Goal: Use online tool/utility

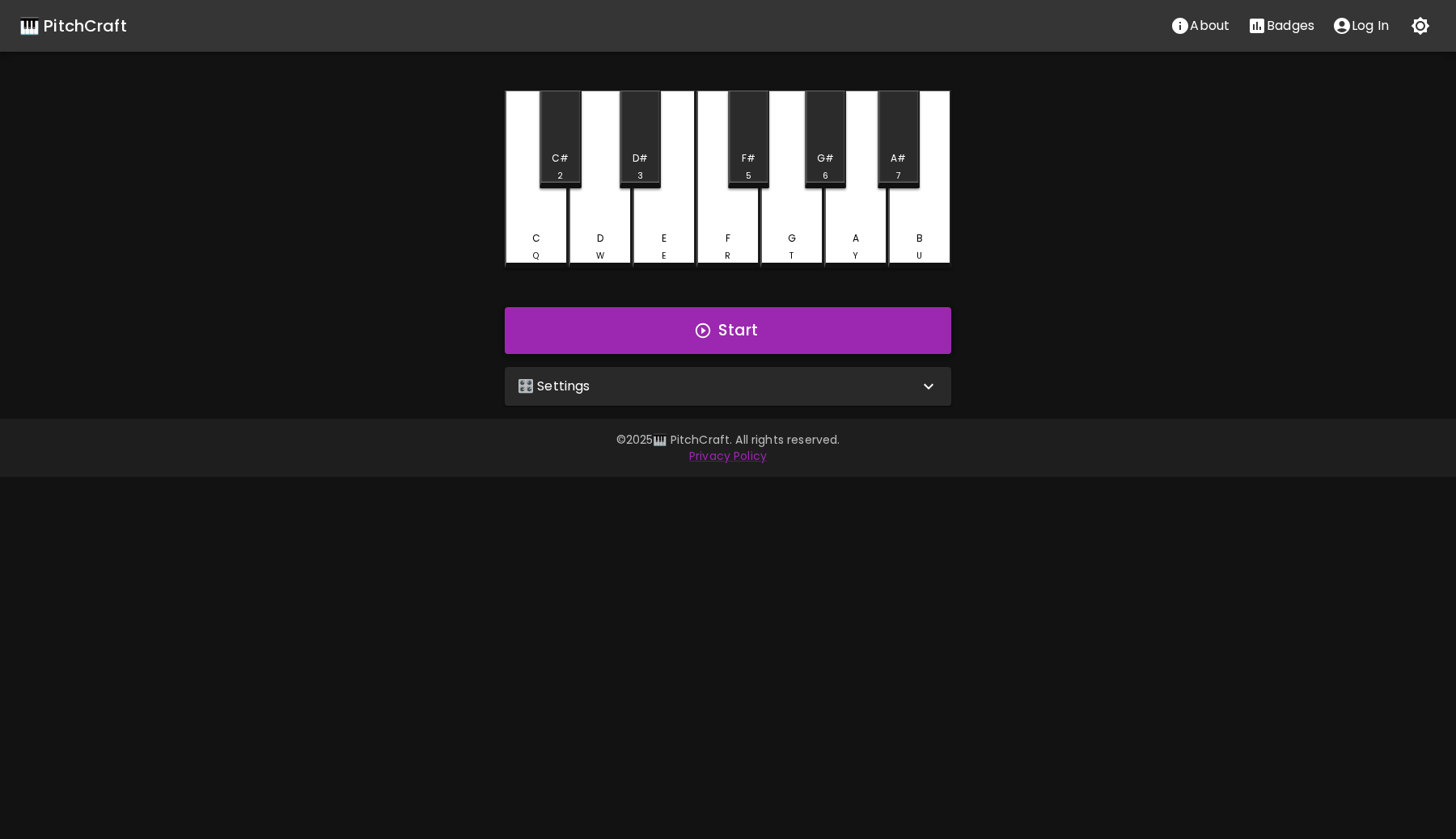
click at [858, 342] on button "Start" at bounding box center [728, 331] width 446 height 47
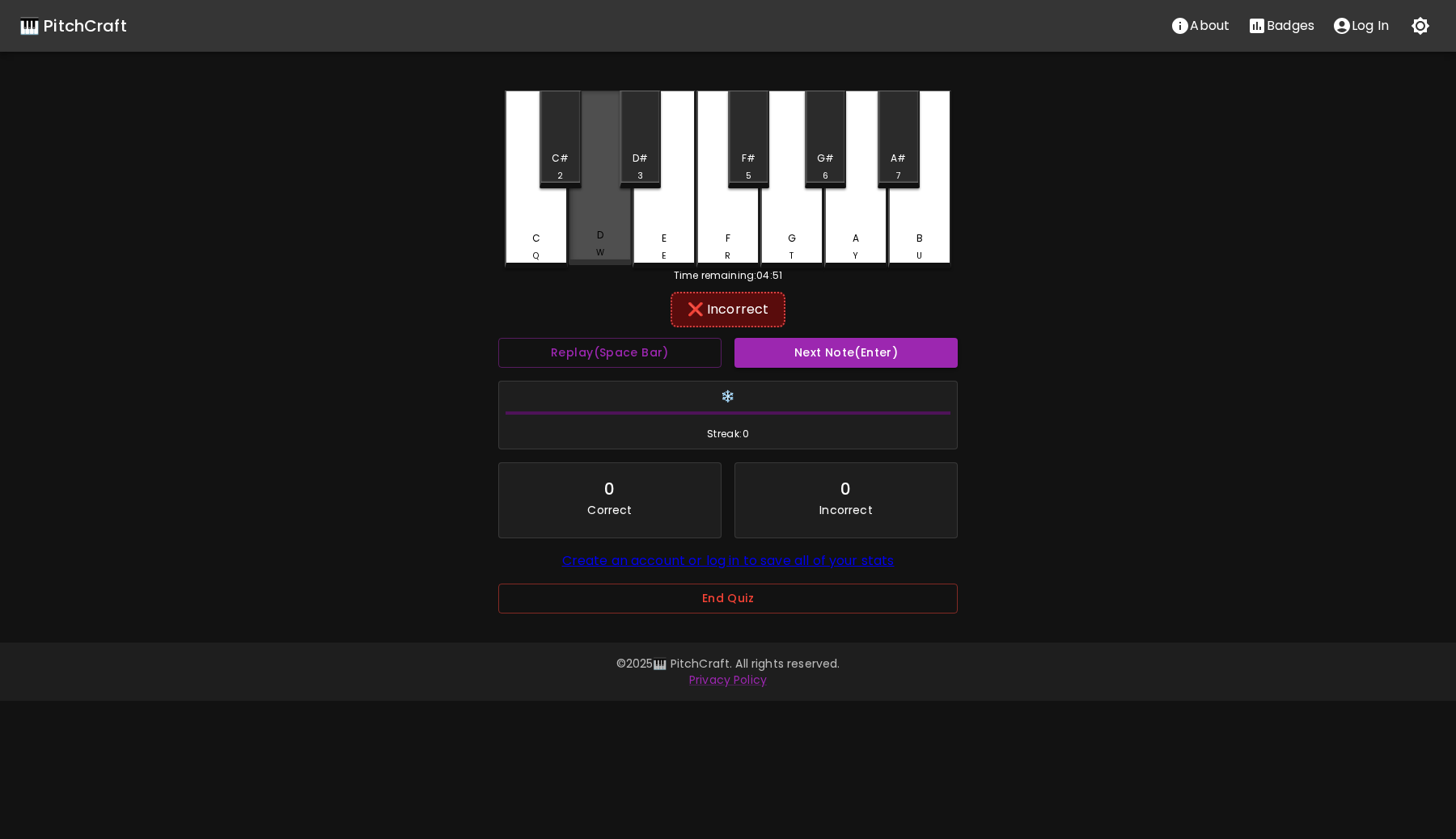
click at [614, 206] on div "D W" at bounding box center [600, 177] width 63 height 174
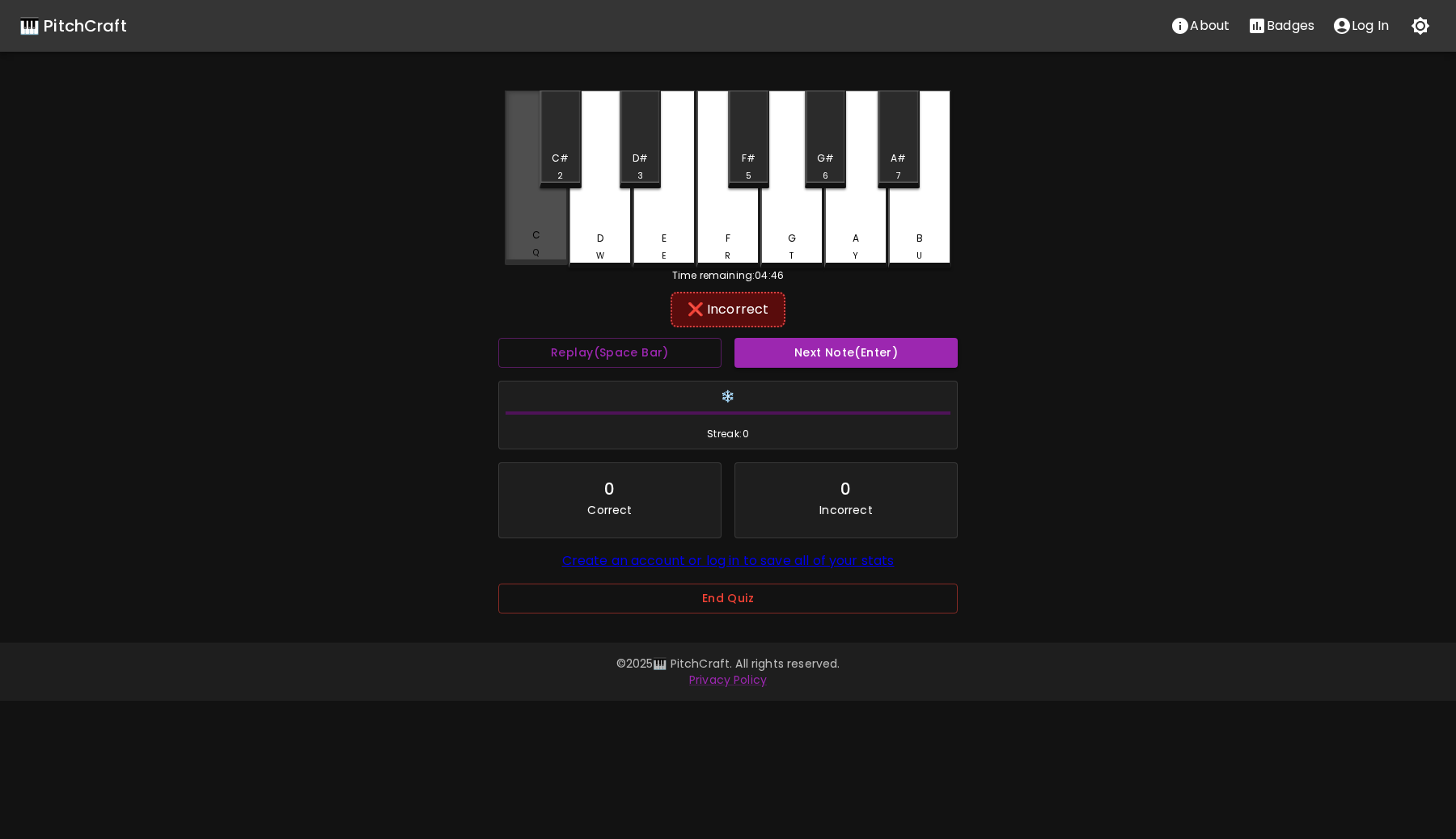
click at [554, 233] on div "C Q" at bounding box center [537, 244] width 60 height 32
click at [933, 230] on div "B U" at bounding box center [919, 179] width 63 height 178
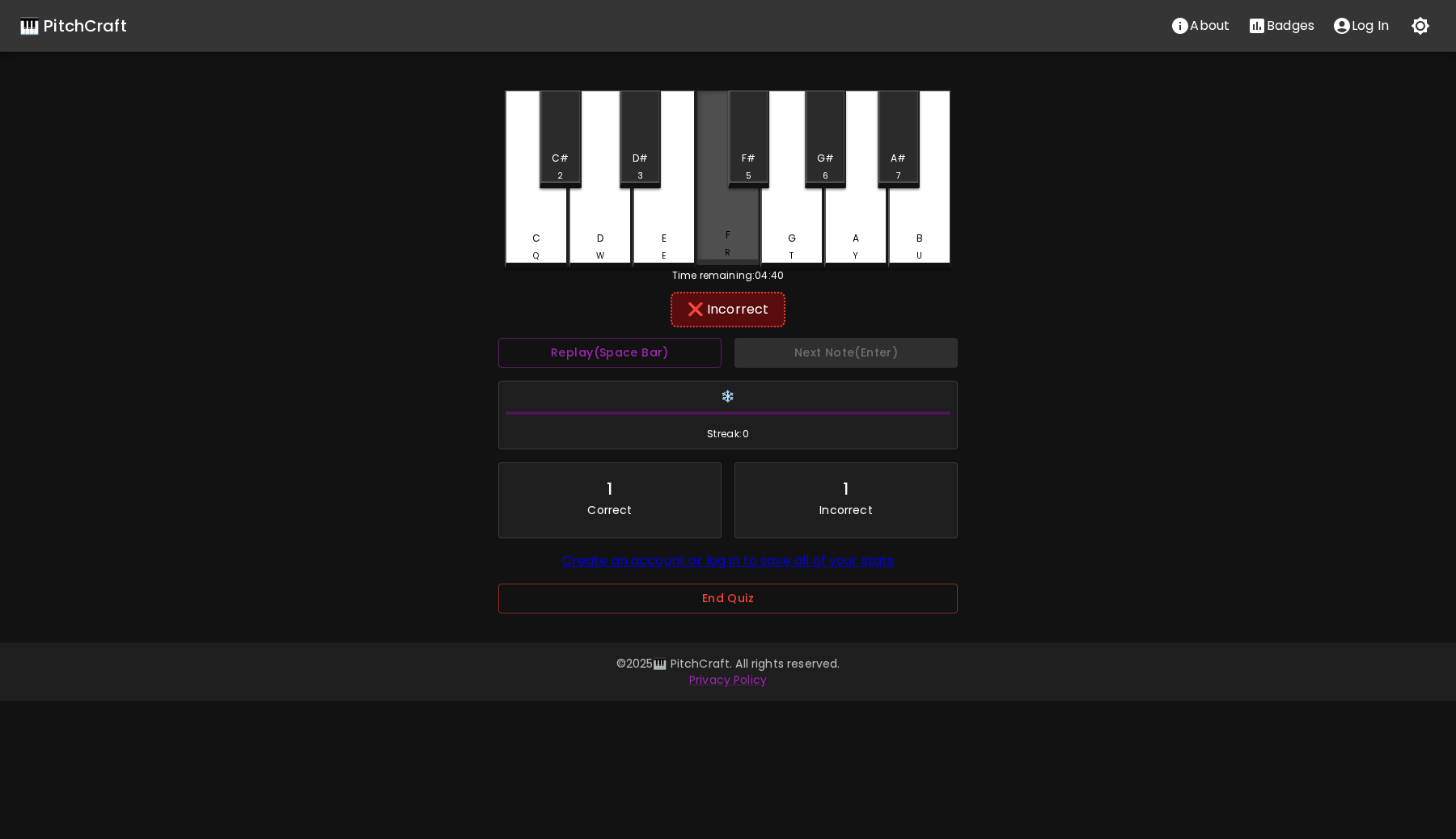
click at [700, 222] on div "F R" at bounding box center [728, 177] width 63 height 174
click at [768, 156] on div "F# 5" at bounding box center [749, 139] width 42 height 98
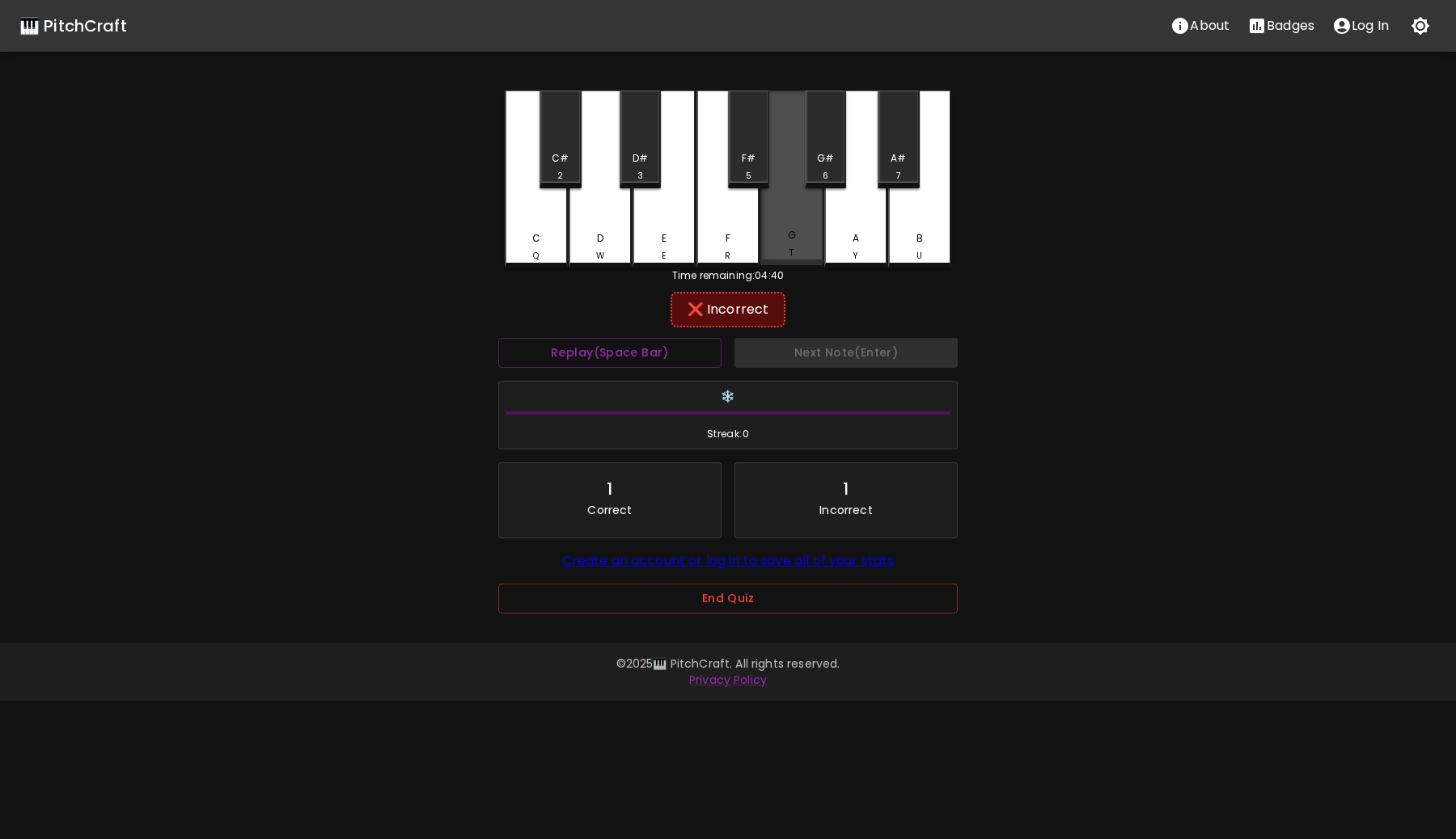
click at [797, 210] on div "G T" at bounding box center [792, 177] width 63 height 174
click at [829, 162] on div "G#" at bounding box center [825, 158] width 17 height 14
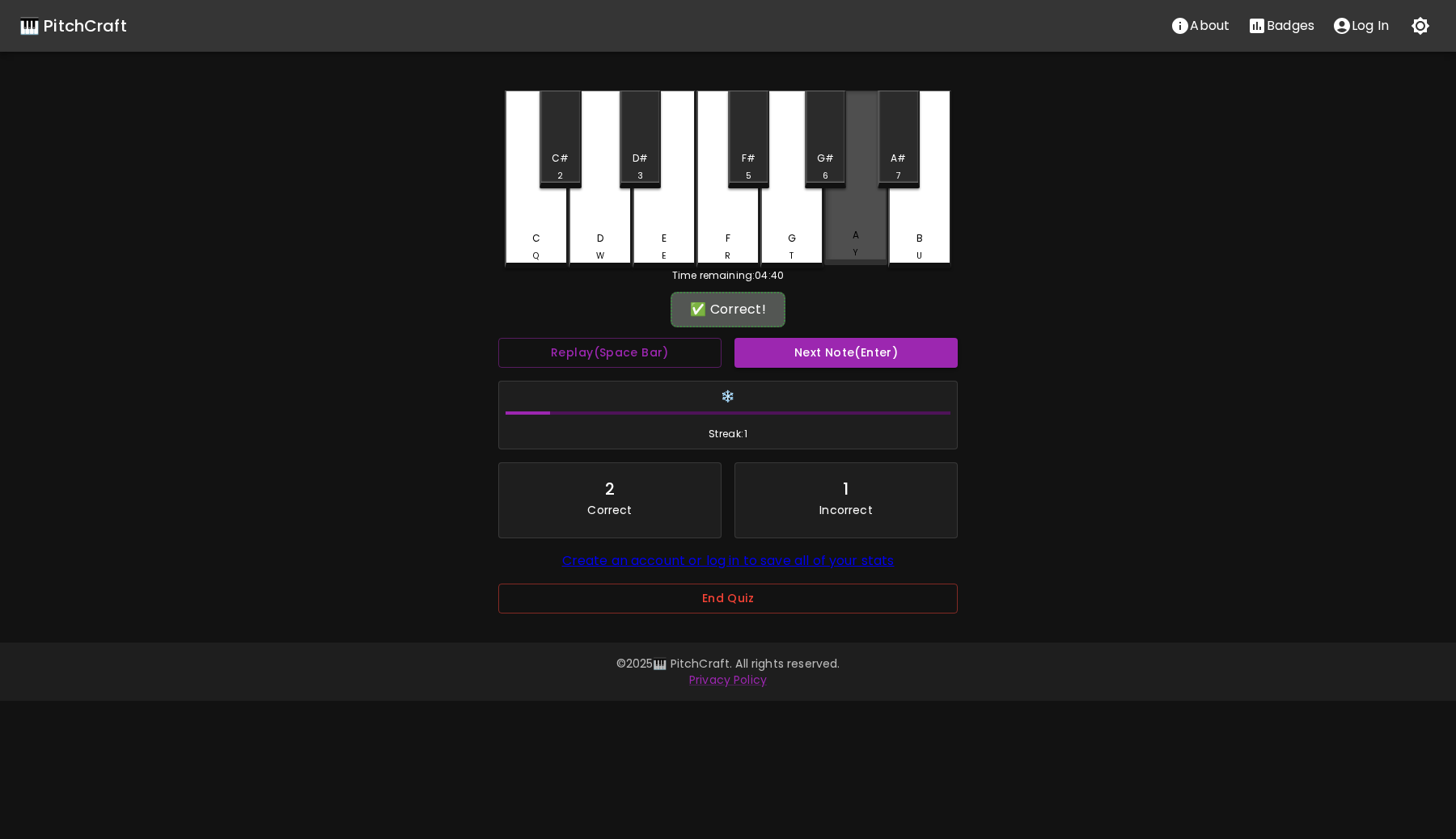
click at [842, 208] on div "A Y" at bounding box center [855, 177] width 63 height 174
